Goal: Task Accomplishment & Management: Complete application form

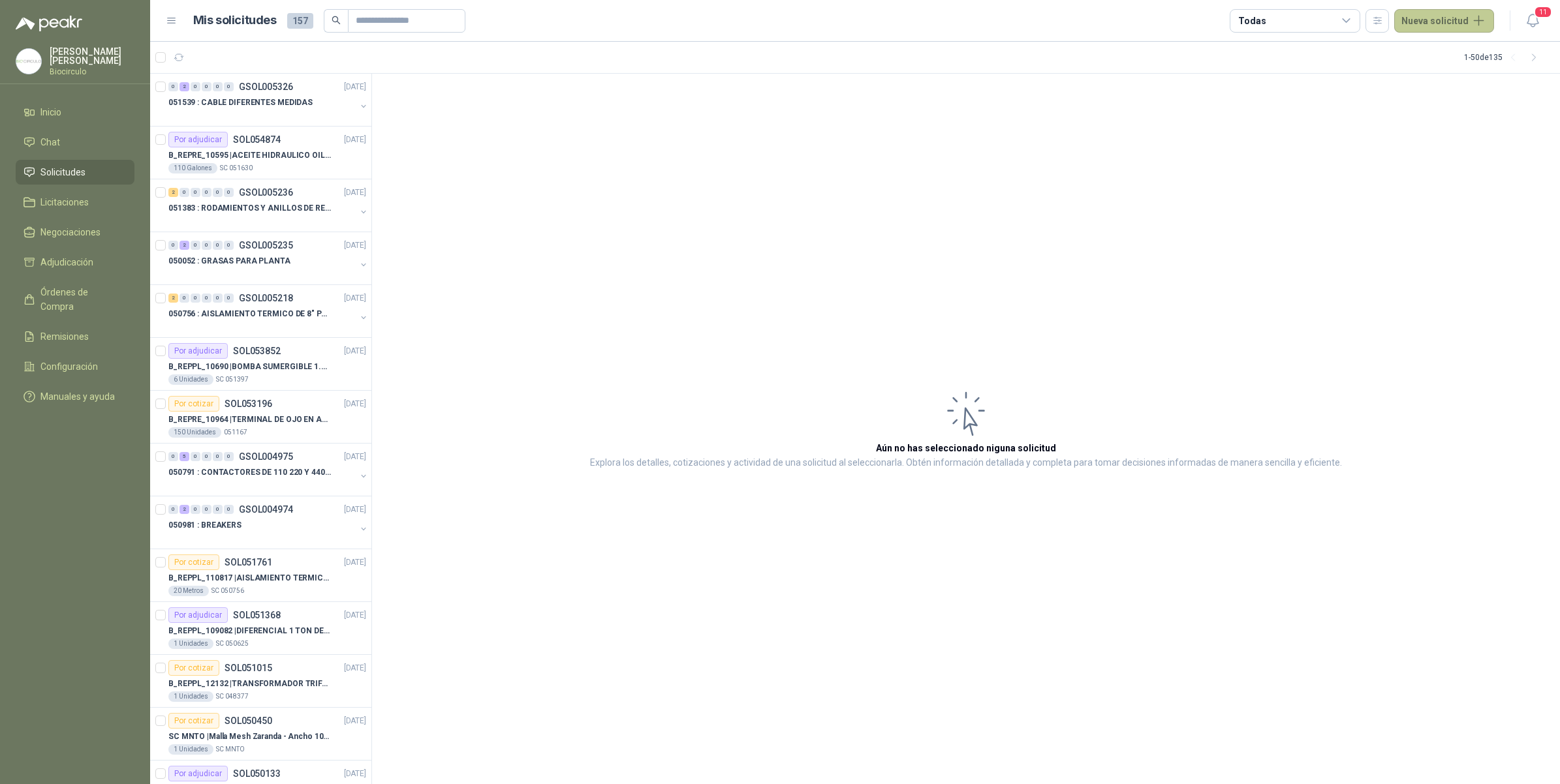
click at [1432, 29] on button "Nueva solicitud" at bounding box center [1444, 21] width 100 height 24
click at [1431, 51] on link "Solicitud" at bounding box center [1460, 52] width 111 height 23
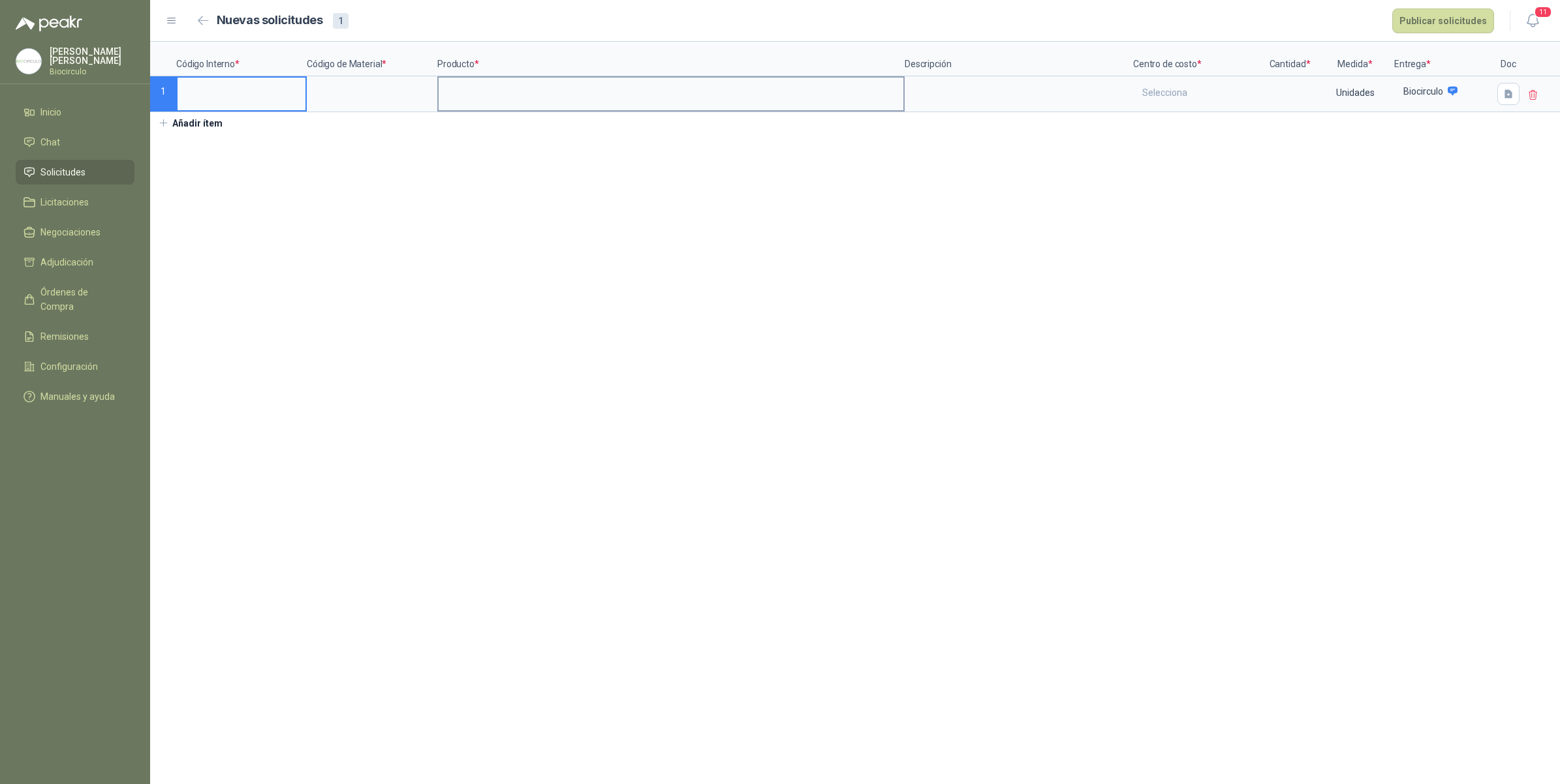
click at [641, 92] on input at bounding box center [670, 91] width 464 height 25
click at [347, 97] on input at bounding box center [371, 91] width 128 height 25
click at [1187, 113] on div "**********" at bounding box center [855, 88] width 1410 height 92
click at [1184, 92] on div "Selecciona" at bounding box center [1198, 92] width 128 height 30
click at [1166, 148] on div "Mantenimiento" at bounding box center [1173, 150] width 55 height 9
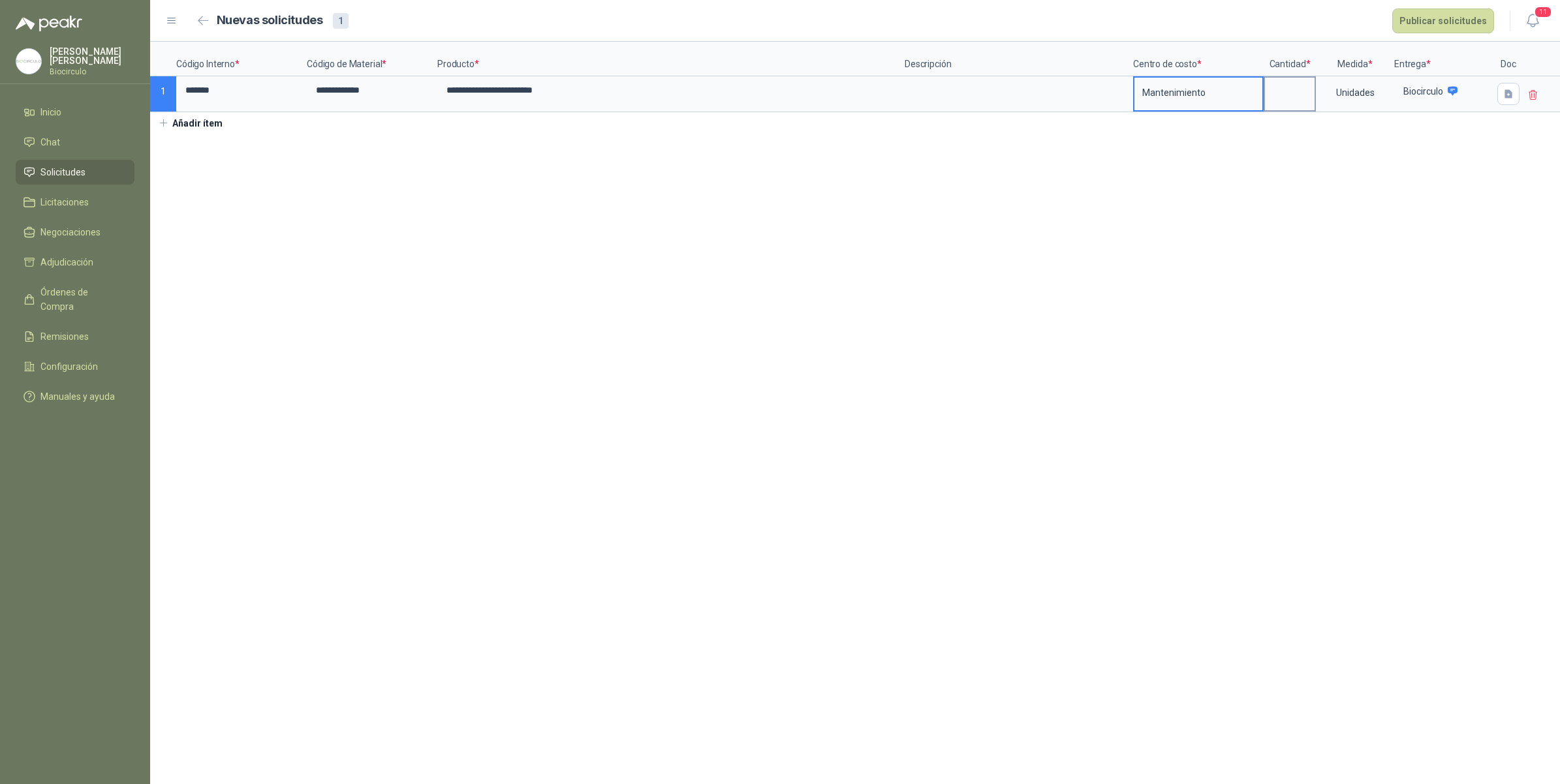
click at [1306, 88] on input at bounding box center [1289, 91] width 50 height 25
type input "**"
click at [1348, 101] on div "Unidades" at bounding box center [1355, 92] width 76 height 30
click at [1345, 186] on ul "Bultos Cajas Galones Kilogramos Metros Metros Cúbicos Paquetes Pares Unidades O…" at bounding box center [1356, 233] width 79 height 243
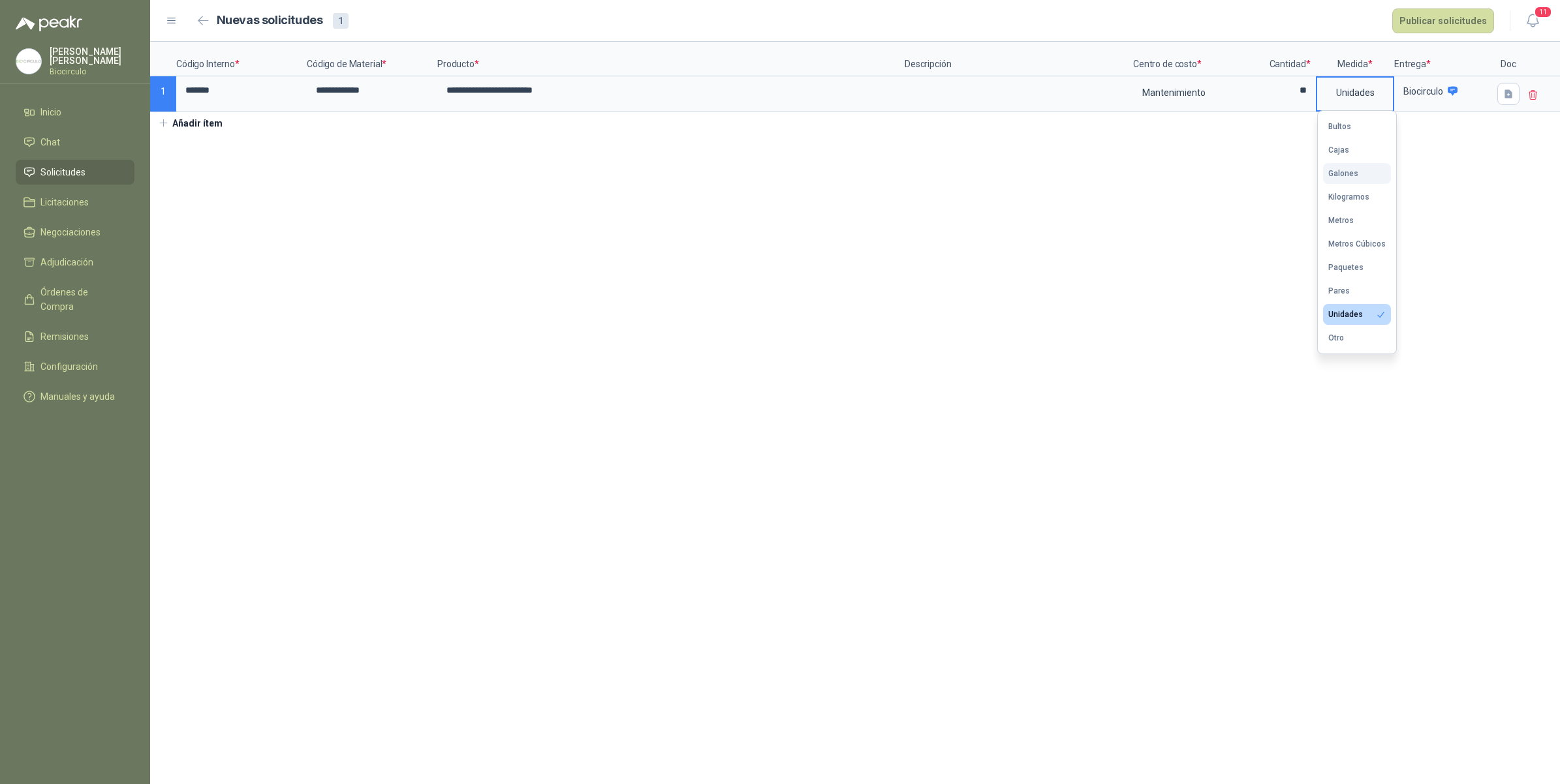
click at [1353, 173] on div "Galones" at bounding box center [1343, 174] width 30 height 9
click at [1431, 27] on button "Publicar solicitudes" at bounding box center [1443, 20] width 101 height 24
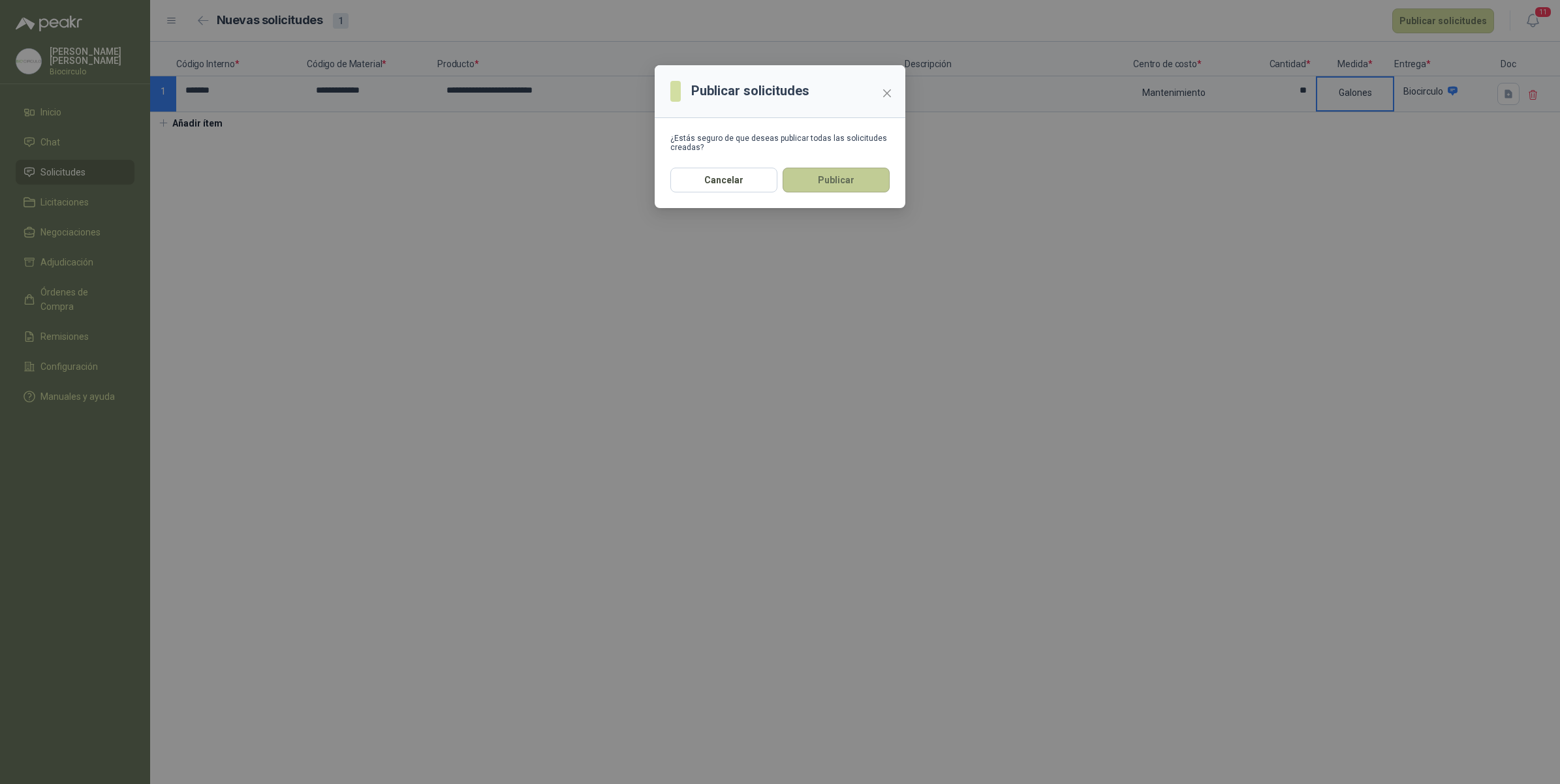
click at [813, 180] on button "Publicar" at bounding box center [836, 179] width 107 height 24
